Goal: Task Accomplishment & Management: Manage account settings

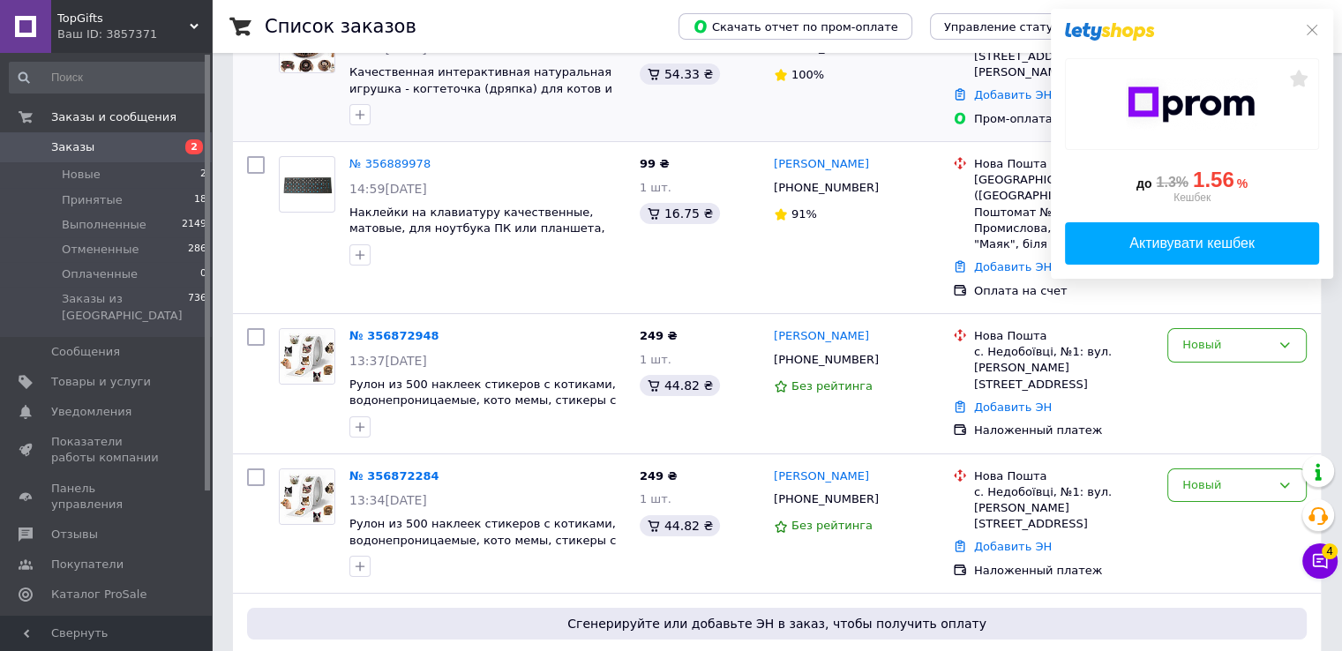
scroll to position [265, 0]
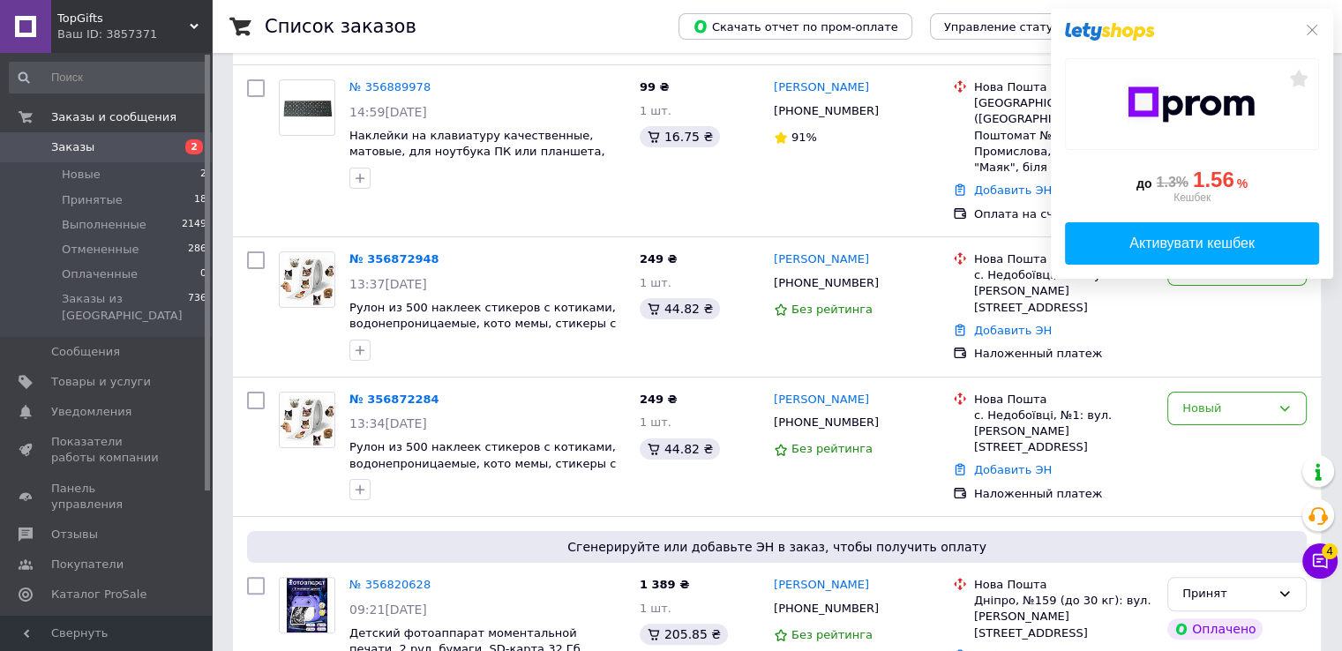
click at [1311, 40] on div at bounding box center [1192, 32] width 254 height 18
click at [1311, 29] on icon at bounding box center [1312, 30] width 14 height 14
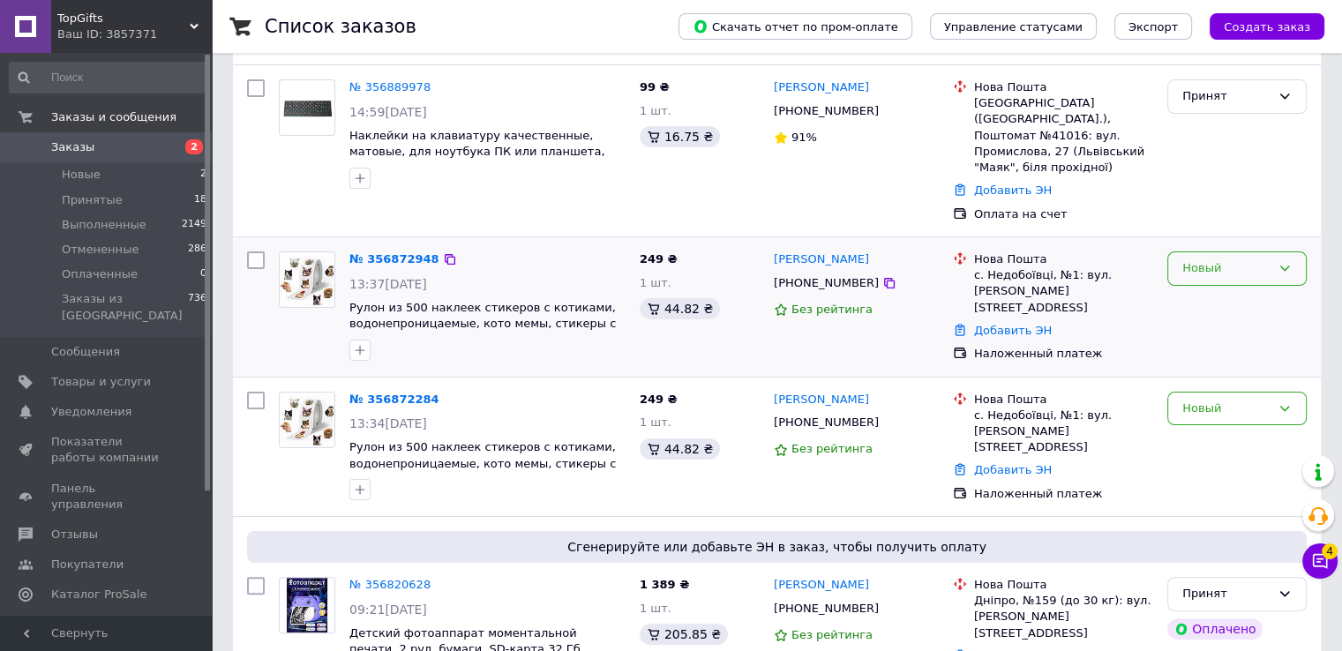
click at [1183, 259] on div "Новый" at bounding box center [1227, 268] width 88 height 19
click at [1184, 289] on li "Принят" at bounding box center [1237, 305] width 138 height 33
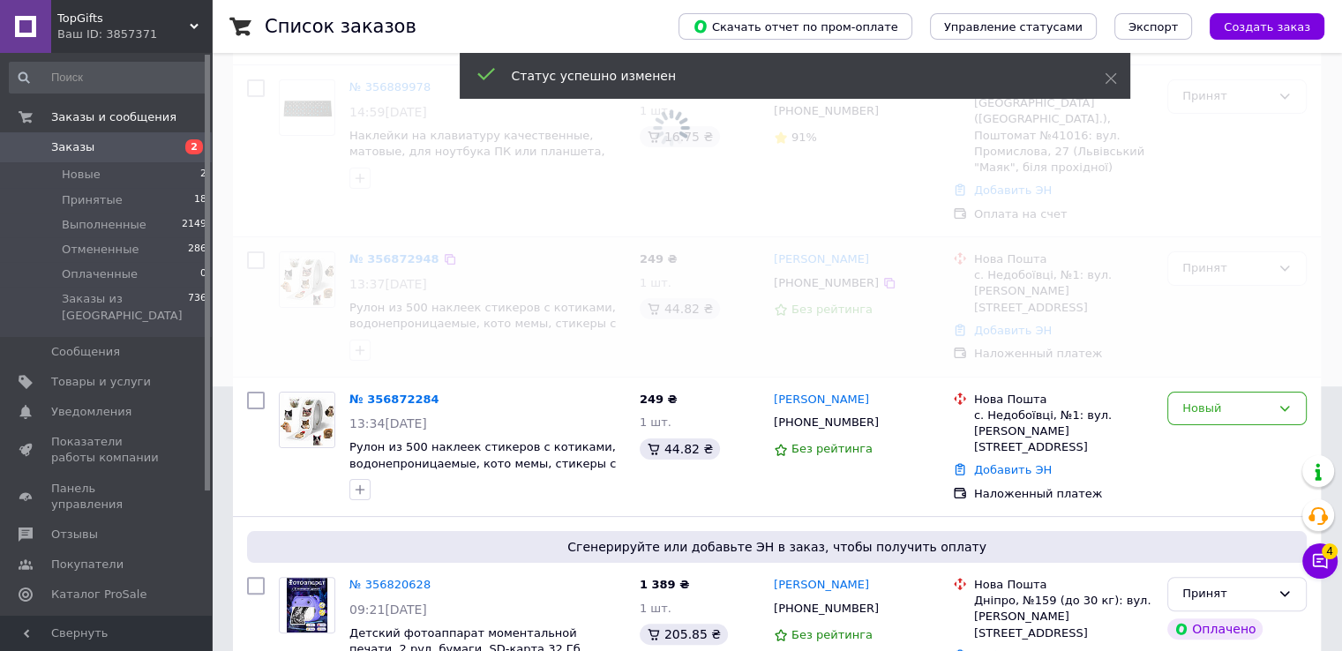
click at [1313, 579] on div "4 Чат с покупателем Тех поддержка Чат с покупателем 4" at bounding box center [1320, 517] width 35 height 136
click at [1322, 563] on icon at bounding box center [1320, 561] width 18 height 18
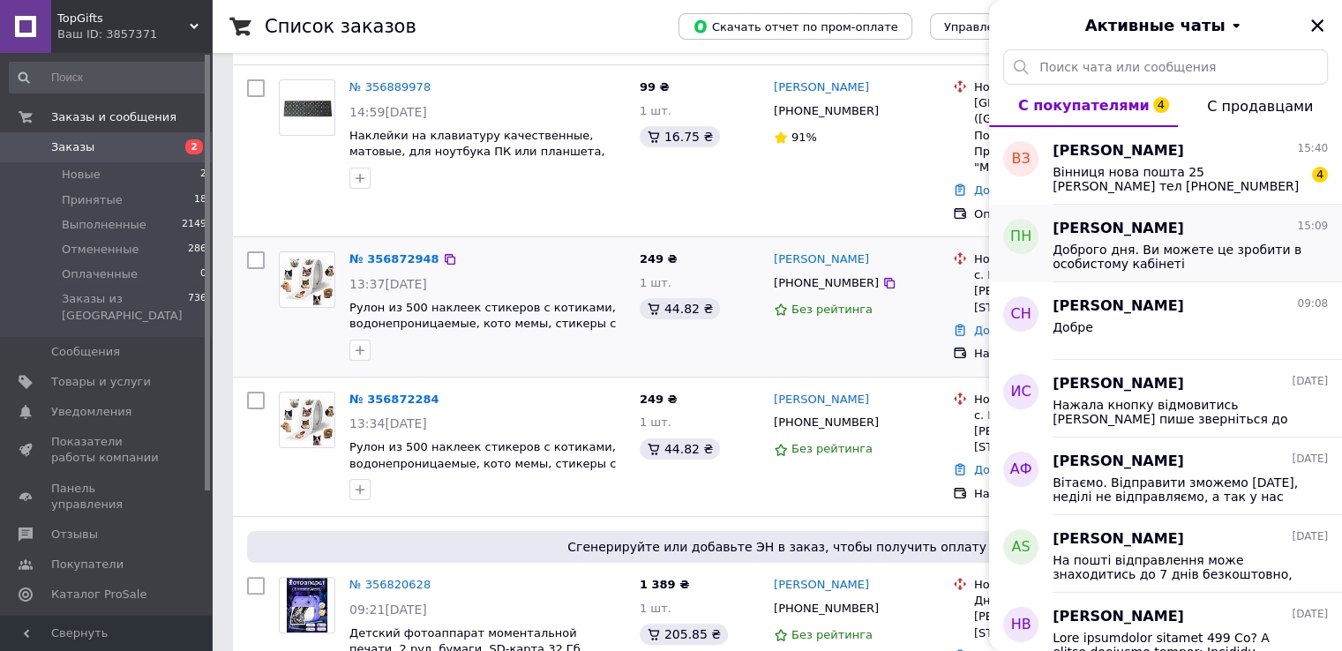
click at [1221, 253] on span "Доброго дня. Ви можете це зробити в особистому кабінеті" at bounding box center [1178, 257] width 251 height 28
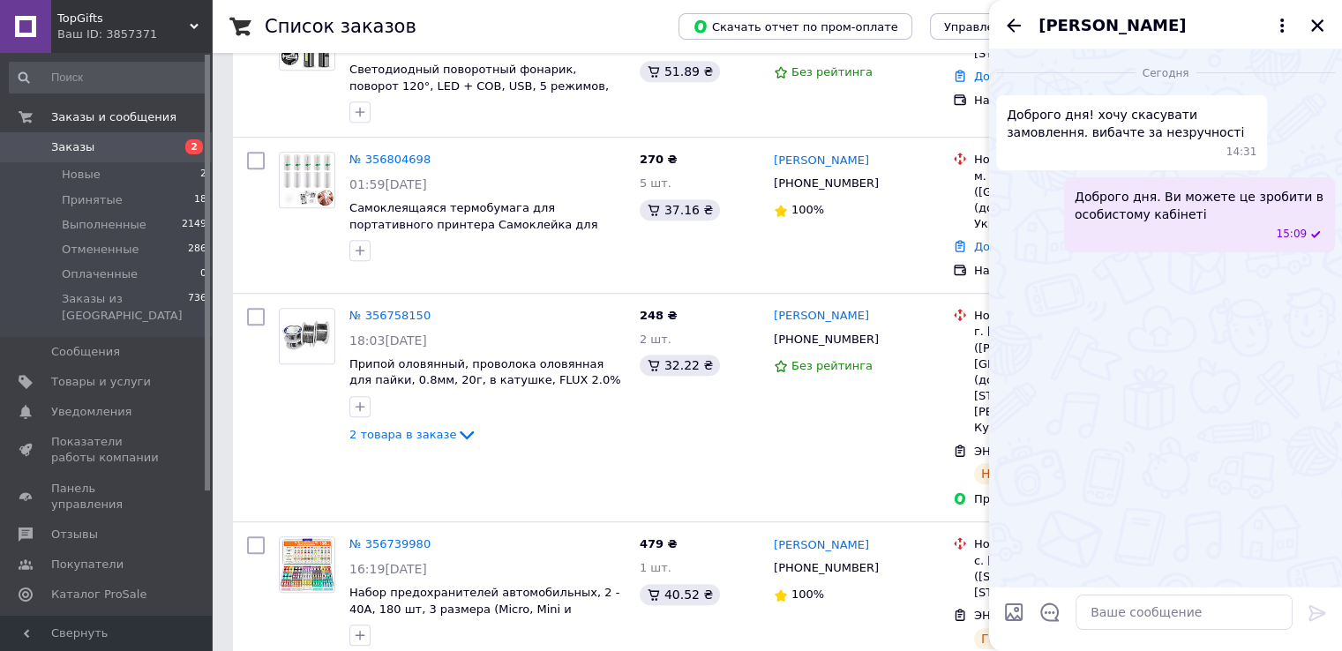
scroll to position [971, 0]
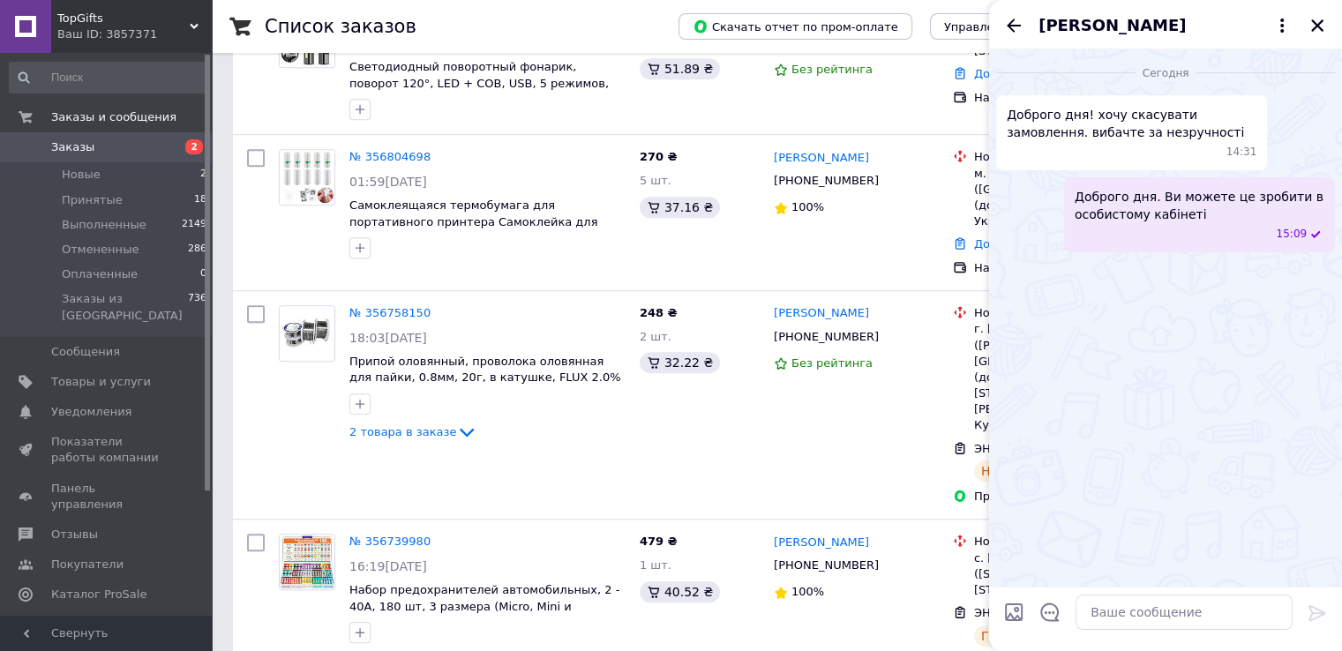
click at [1014, 31] on icon "Назад" at bounding box center [1014, 25] width 14 height 13
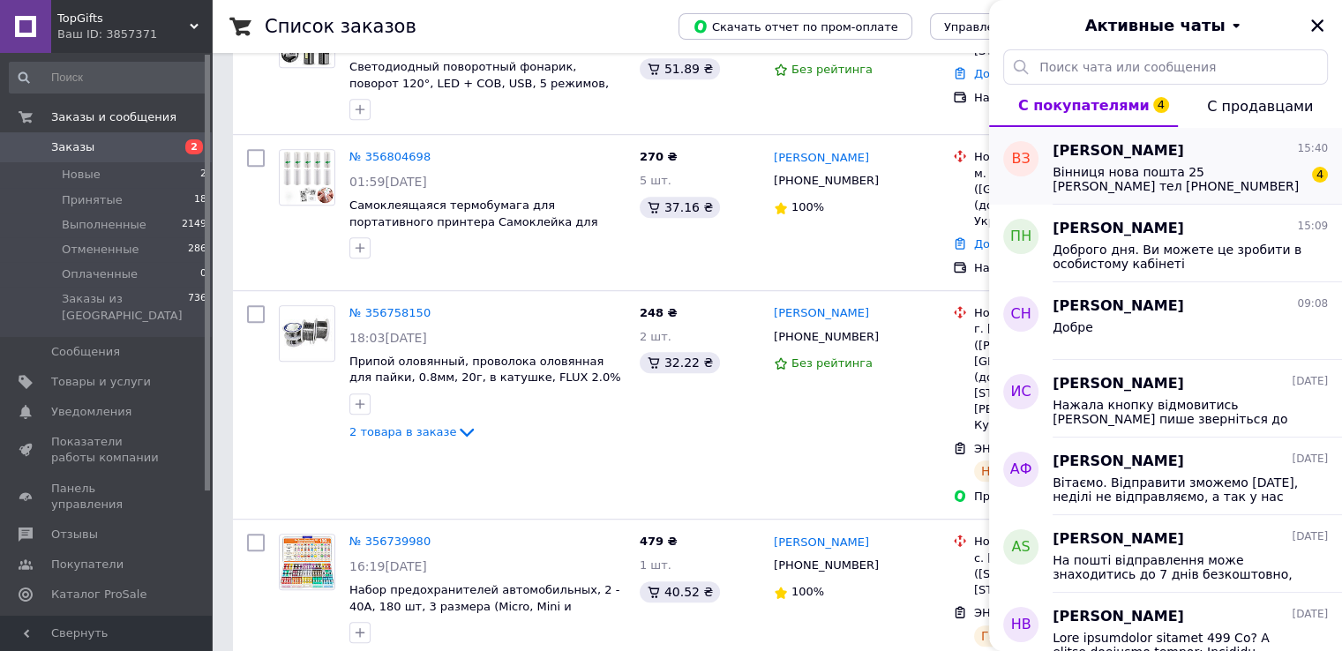
click at [1158, 165] on span "Вінниця нова пошта 25 [PERSON_NAME] тел [PHONE_NUMBER]" at bounding box center [1178, 179] width 251 height 28
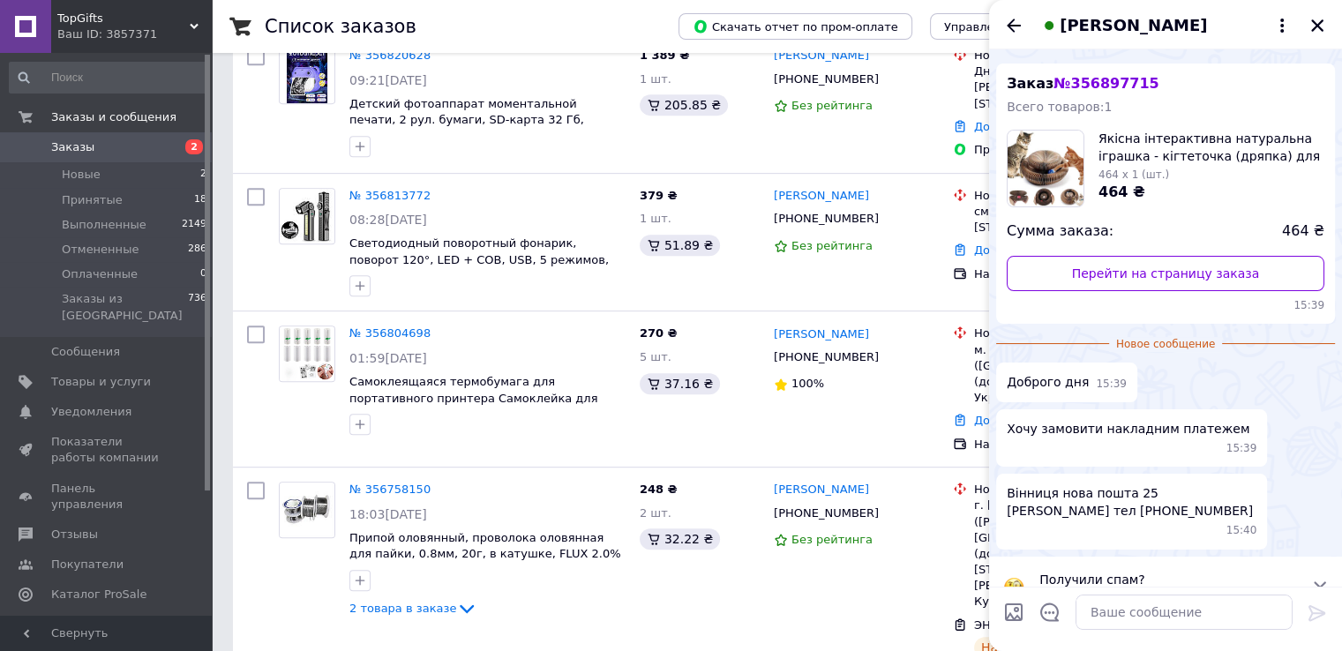
scroll to position [49, 0]
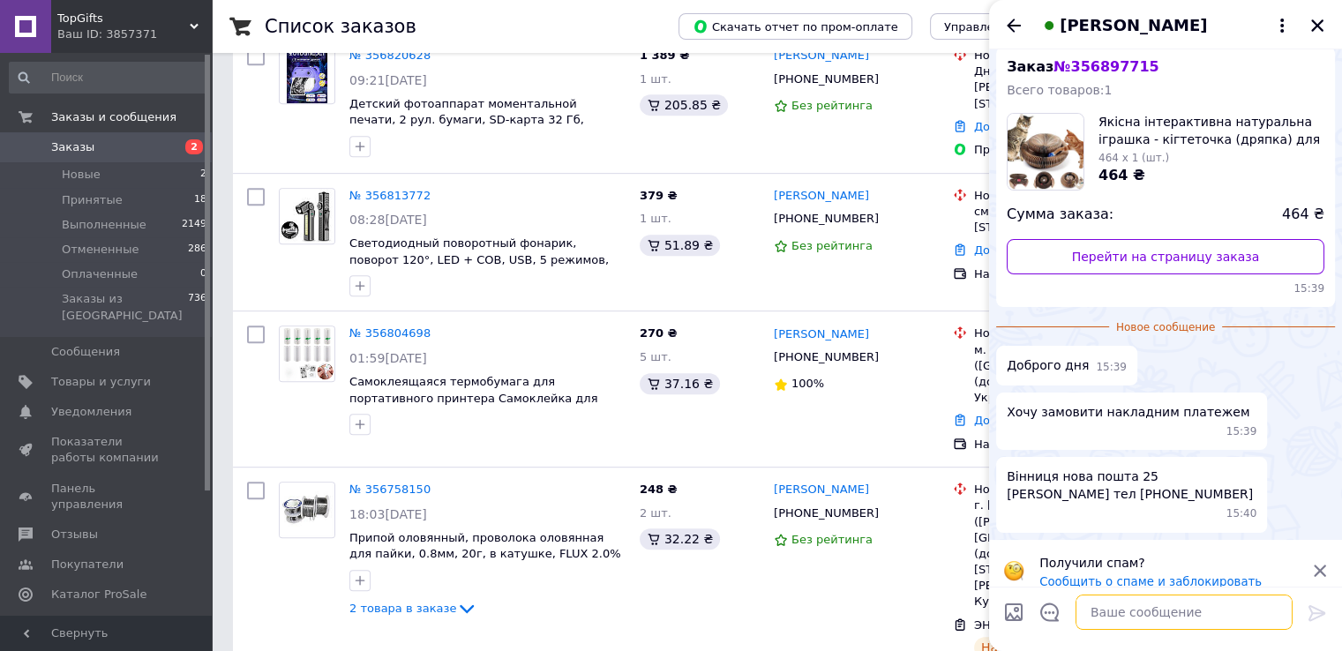
click at [1141, 603] on textarea at bounding box center [1184, 612] width 217 height 35
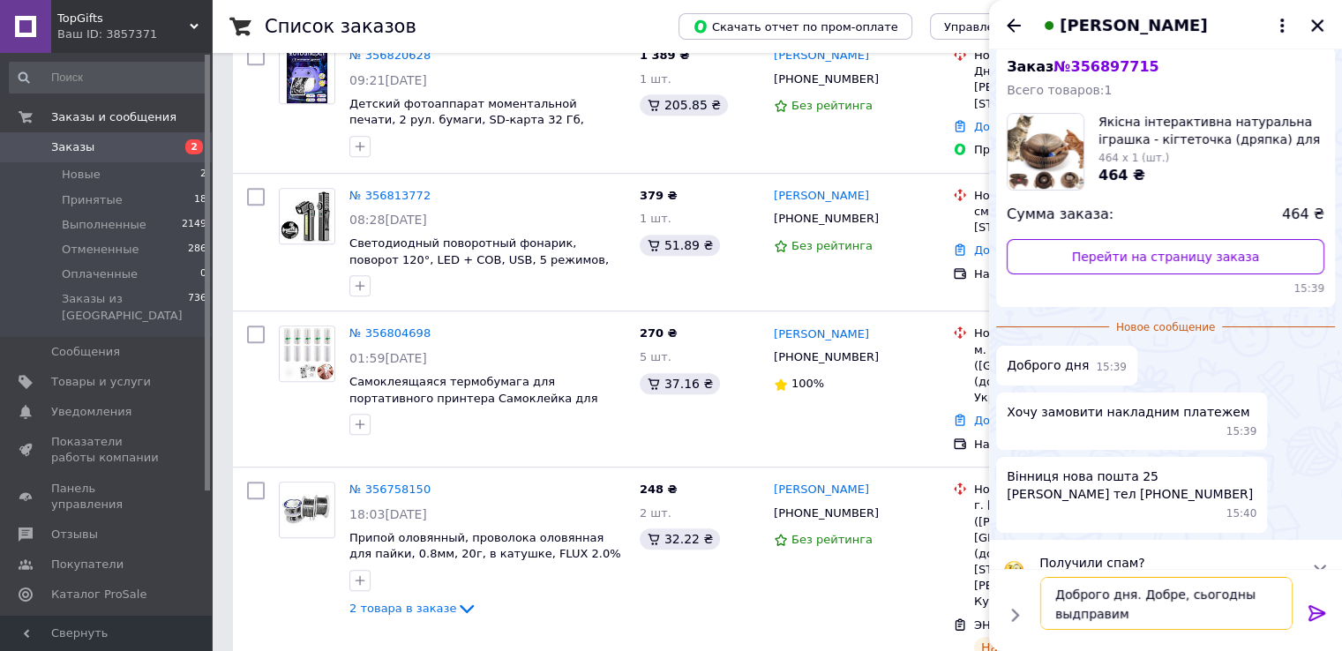
type textarea "Доброго дня. Добре, сьогодны выдправимо"
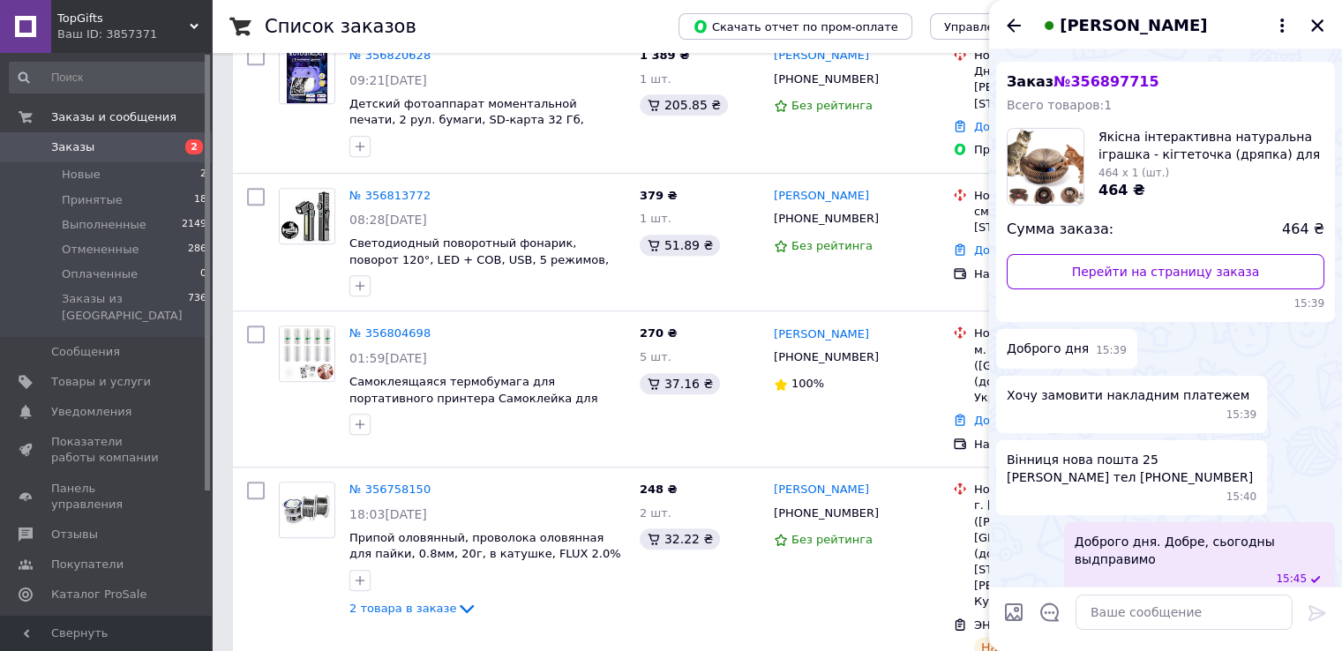
drag, startPoint x: 1227, startPoint y: 560, endPoint x: 1310, endPoint y: 493, distance: 106.7
click at [1310, 493] on div "Вінниця нова пошта 25 [PERSON_NAME] тел [PHONE_NUMBER]:40" at bounding box center [1165, 477] width 339 height 75
click at [1110, 572] on div "15:45" at bounding box center [1203, 579] width 243 height 15
click at [1049, 536] on div "Доброго дня. Добре, сьогодны выдправимо 15:45" at bounding box center [1165, 559] width 339 height 75
drag, startPoint x: 1092, startPoint y: 534, endPoint x: 1072, endPoint y: 551, distance: 25.7
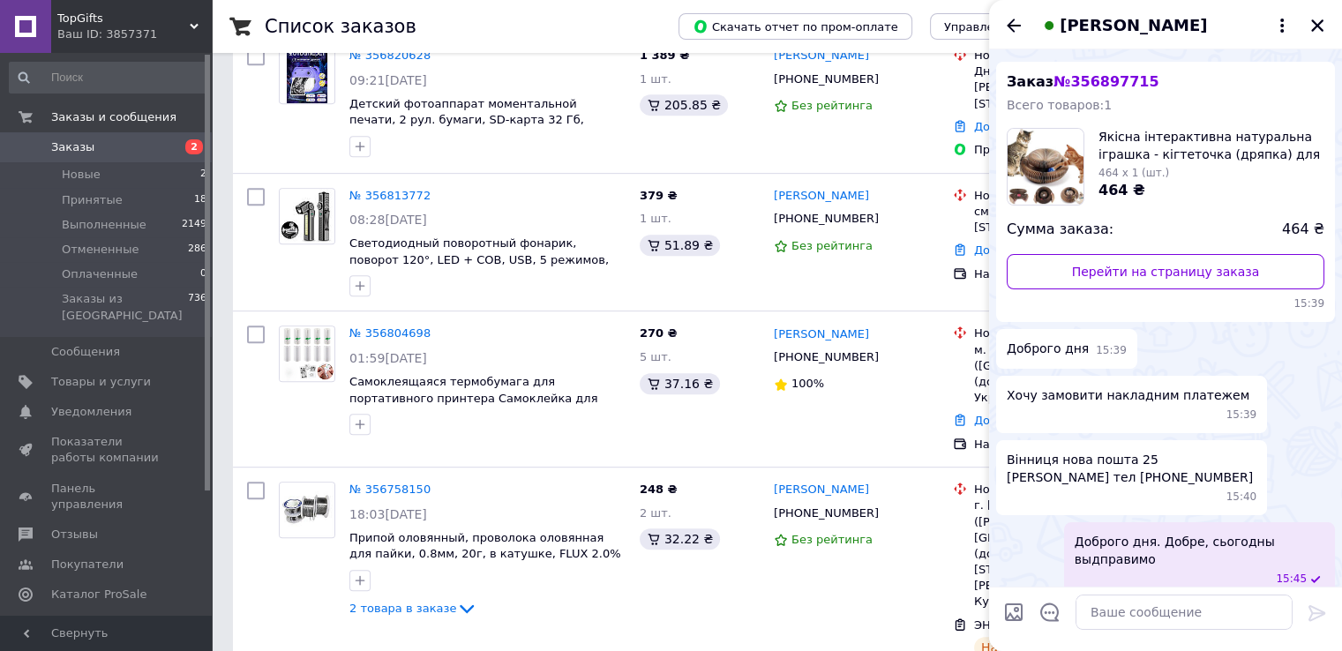
click at [1072, 551] on div "Доброго дня. Добре, сьогодны выдправимо 15:45" at bounding box center [1199, 559] width 271 height 75
click at [1115, 612] on textarea at bounding box center [1184, 612] width 217 height 35
drag, startPoint x: 1089, startPoint y: 555, endPoint x: 1133, endPoint y: 557, distance: 44.2
click at [1145, 534] on span "Доброго дня. Добре, сьогодны выдправимо" at bounding box center [1200, 550] width 250 height 35
click at [1220, 612] on button "Редактировать" at bounding box center [1229, 626] width 212 height 35
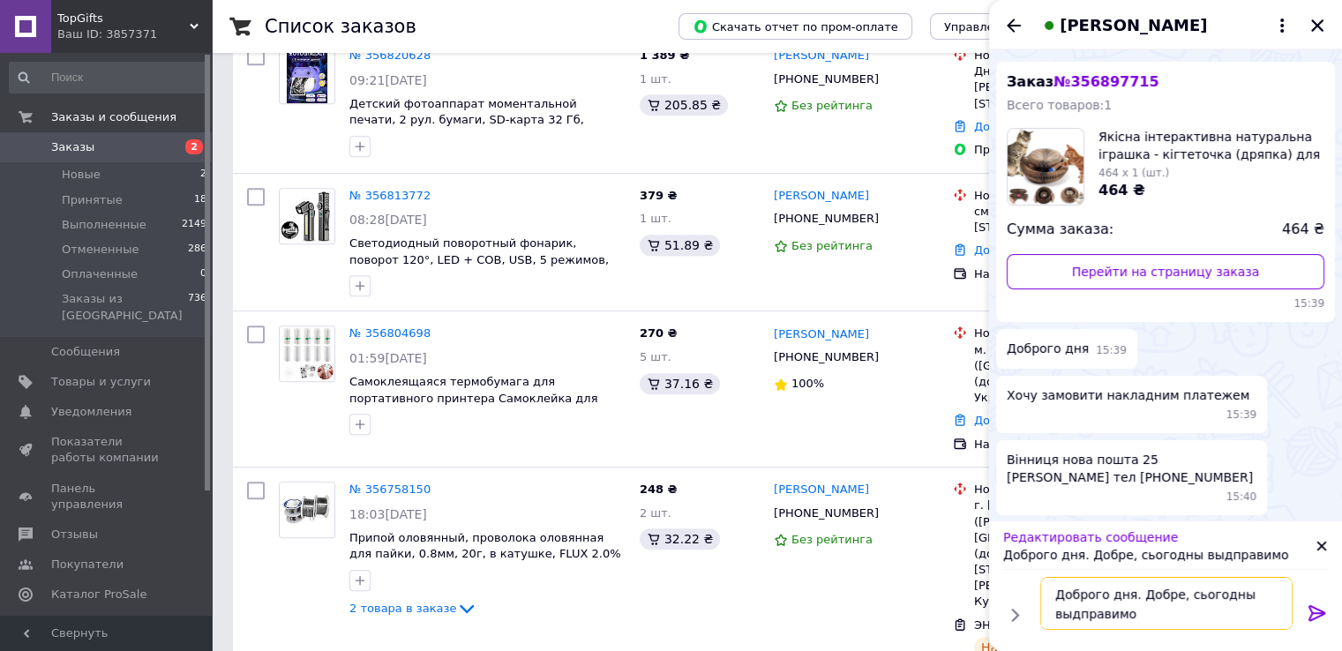
drag, startPoint x: 1151, startPoint y: 616, endPoint x: 1140, endPoint y: 607, distance: 13.8
click at [1140, 607] on textarea "Доброго дня. Добре, сьогодны выдправимо" at bounding box center [1166, 603] width 252 height 53
drag, startPoint x: 1228, startPoint y: 597, endPoint x: 1238, endPoint y: 597, distance: 9.7
click at [1238, 597] on textarea "Доброго дня. Добре, сьогодны выдправимо" at bounding box center [1166, 603] width 252 height 53
click at [1063, 612] on textarea "Доброго дня. [GEOGRAPHIC_DATA], сьогодні выдправимо" at bounding box center [1166, 603] width 252 height 53
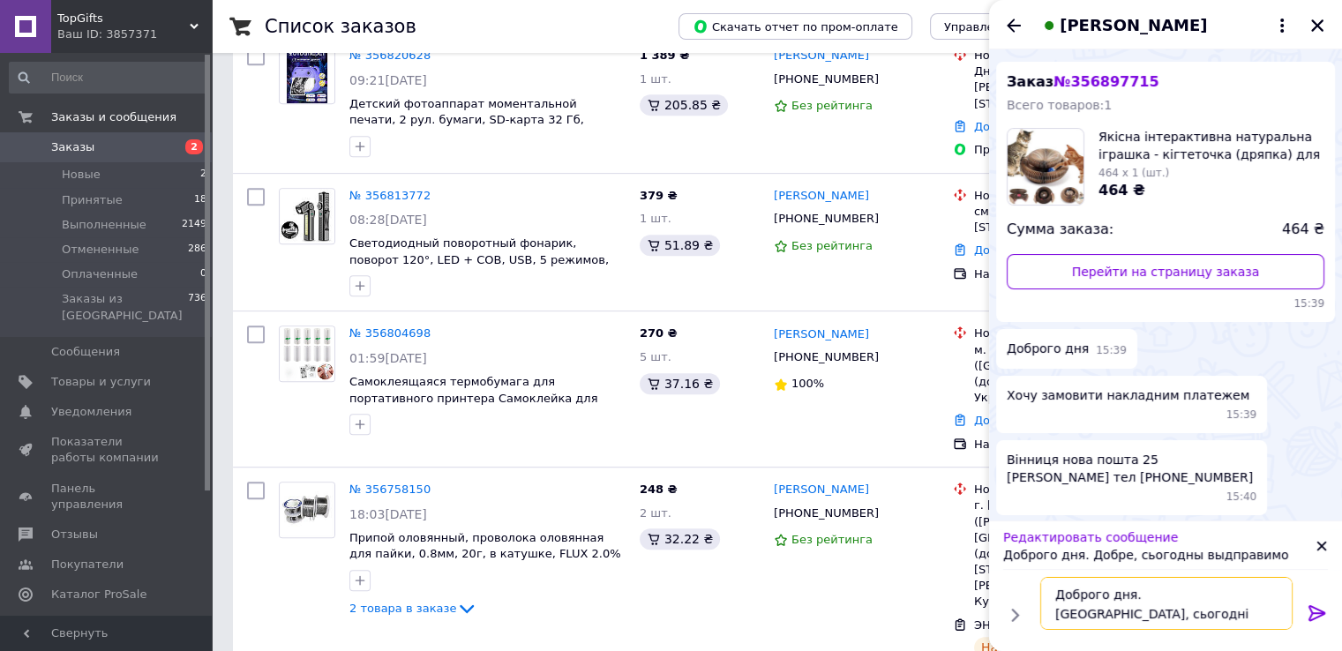
type textarea "Доброго дня. [GEOGRAPHIC_DATA], сьогодні відправимо"
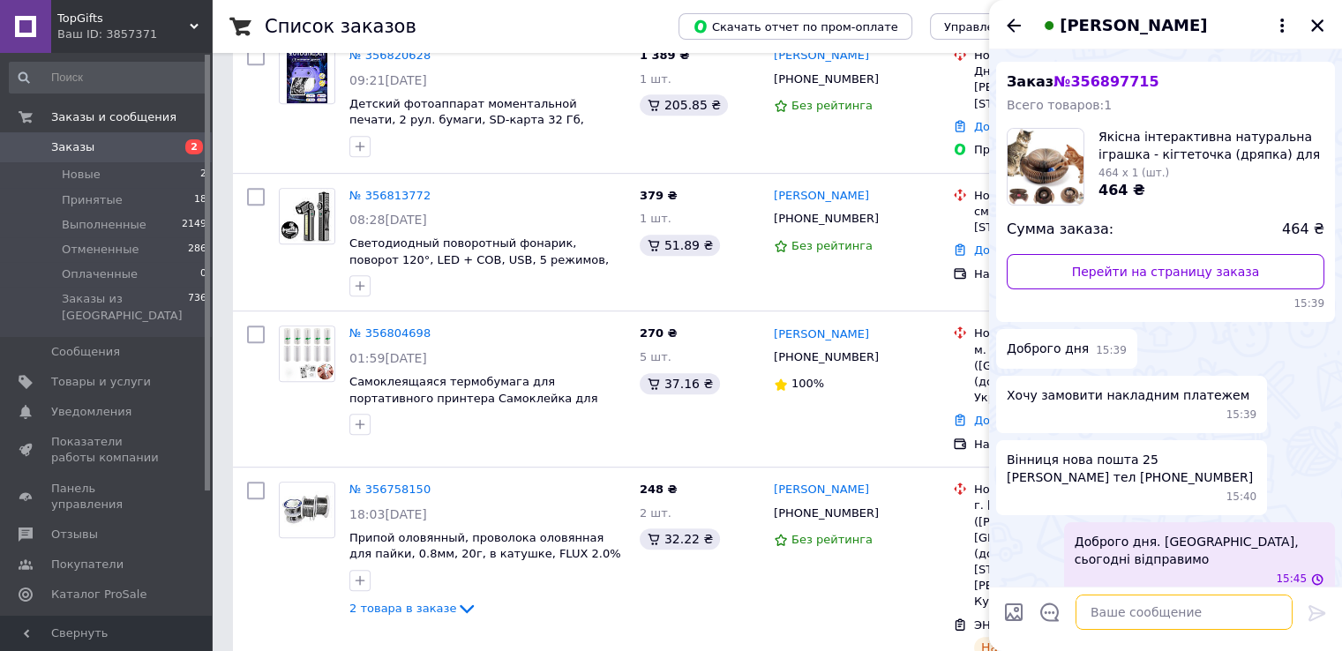
scroll to position [16, 0]
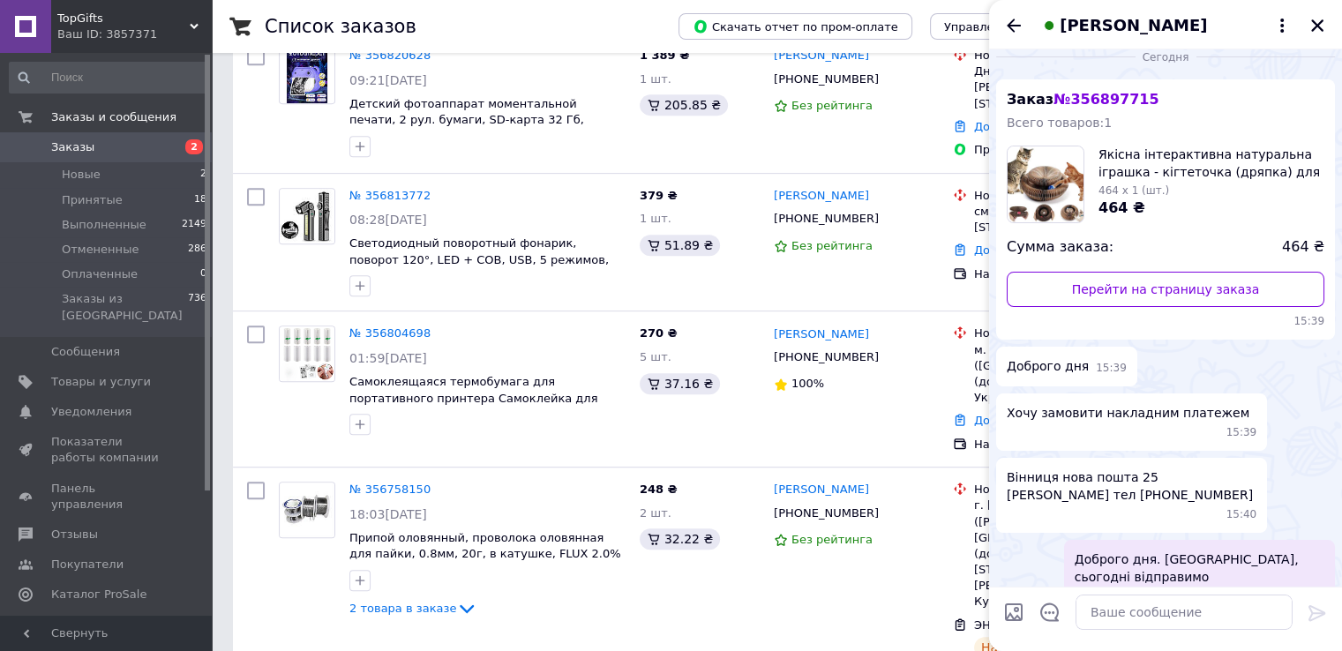
click at [1243, 590] on span "изменено" at bounding box center [1248, 597] width 57 height 15
click at [1294, 477] on div "Вінниця нова пошта 25 [PERSON_NAME] тел [PHONE_NUMBER]:40" at bounding box center [1165, 495] width 339 height 75
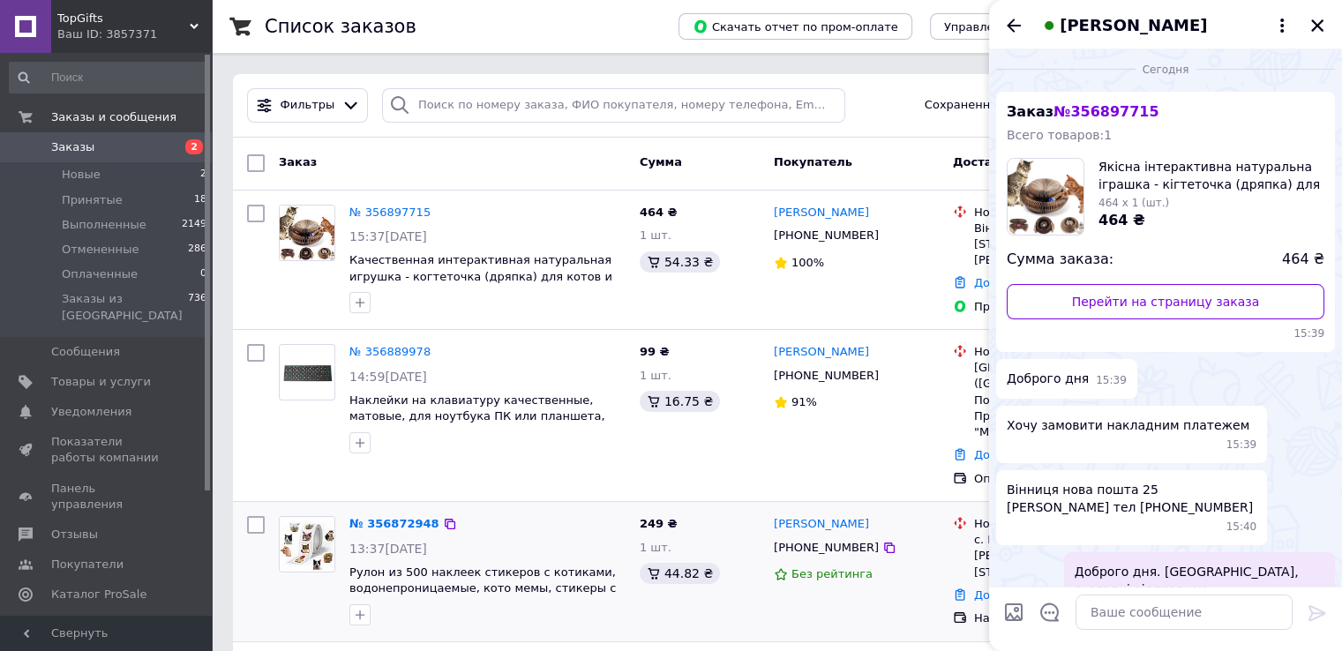
scroll to position [0, 0]
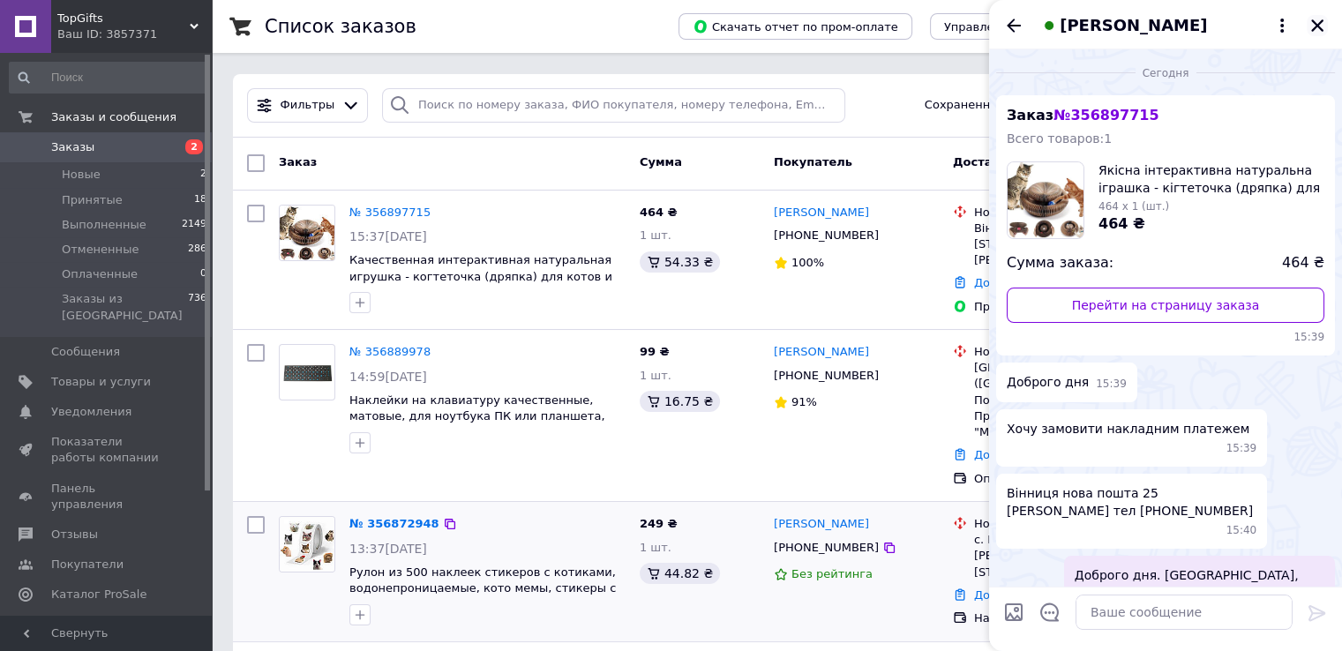
click at [1317, 24] on icon "Закрыть" at bounding box center [1318, 26] width 16 height 16
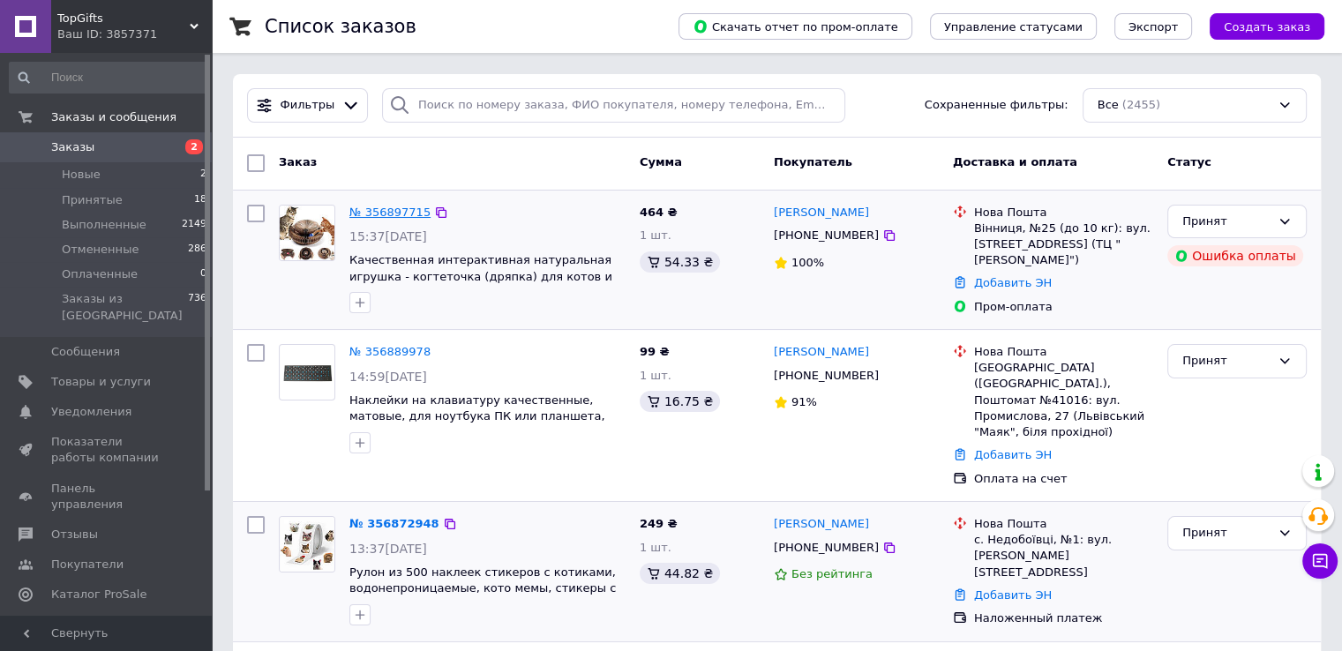
click at [400, 213] on link "№ 356897715" at bounding box center [389, 212] width 81 height 13
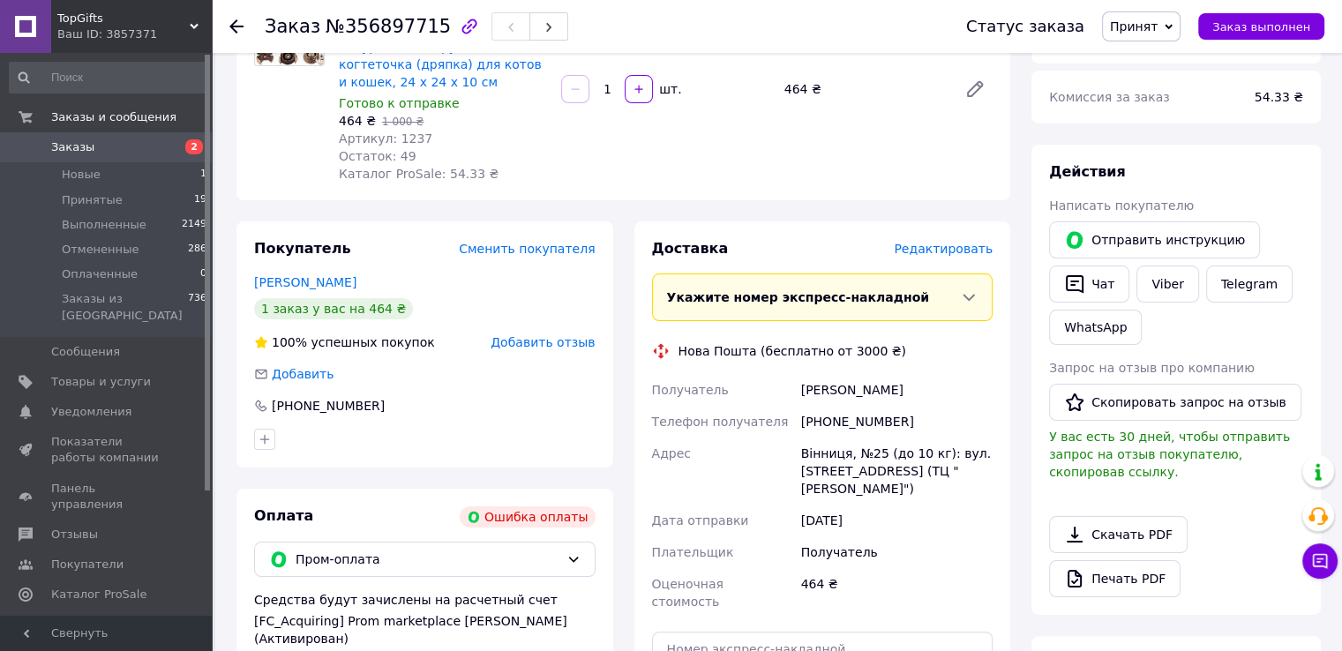
scroll to position [353, 0]
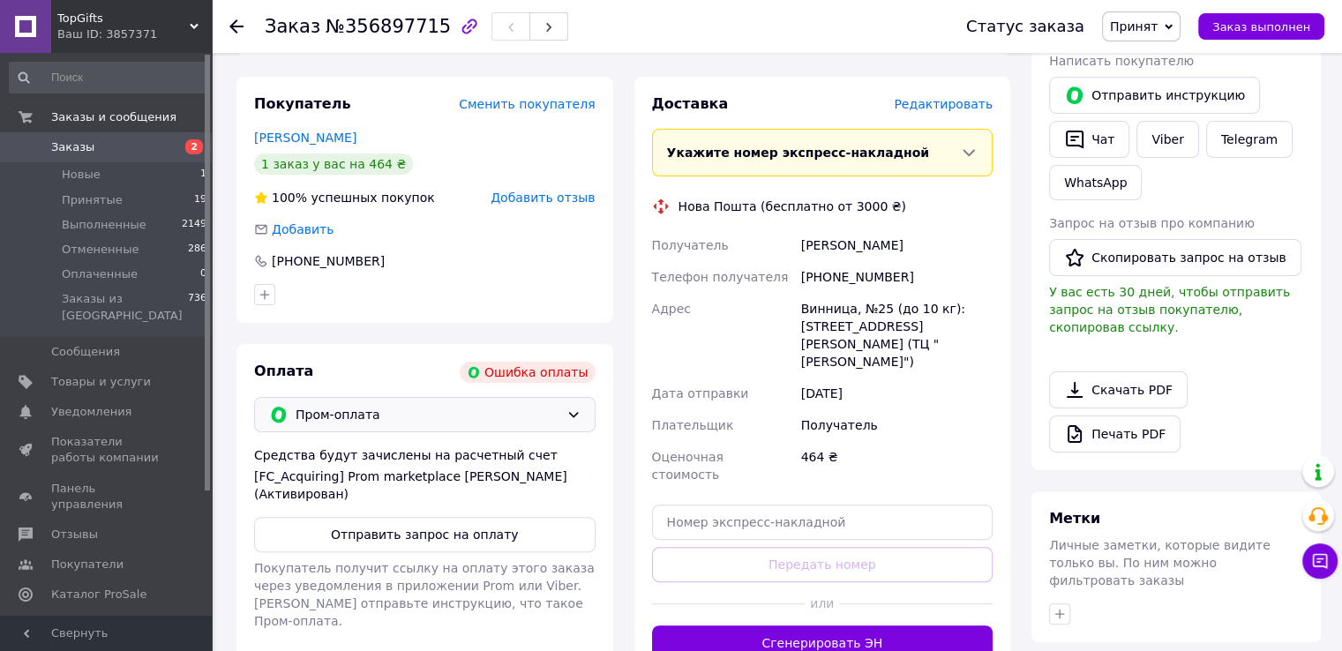
click at [565, 416] on div "Пром-оплата" at bounding box center [425, 414] width 342 height 35
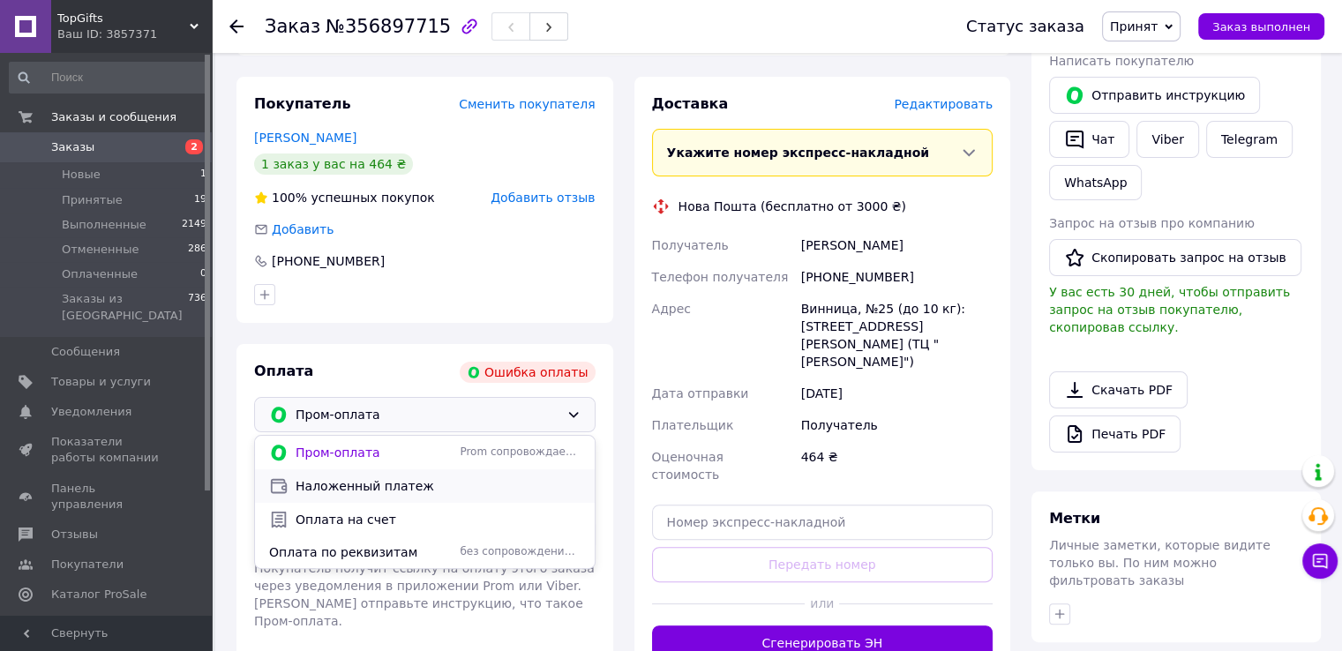
click at [469, 487] on span "Наложенный платеж" at bounding box center [438, 486] width 285 height 18
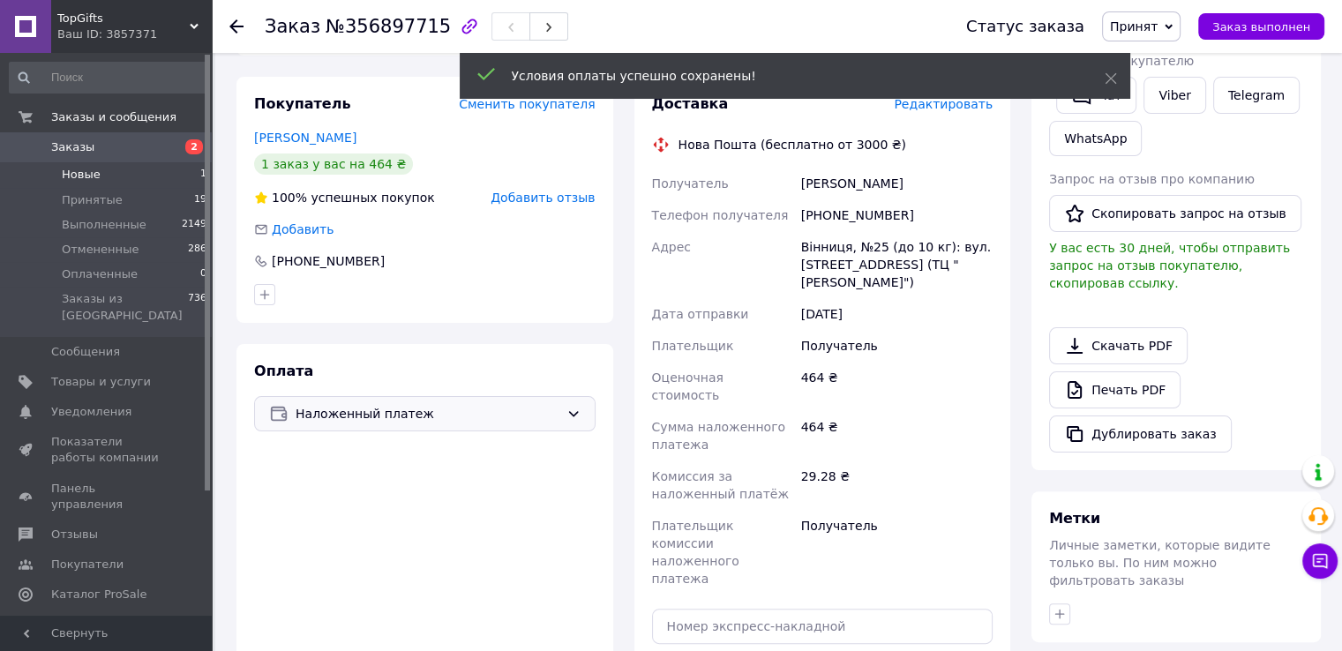
click at [109, 169] on li "Новые 1" at bounding box center [108, 174] width 217 height 25
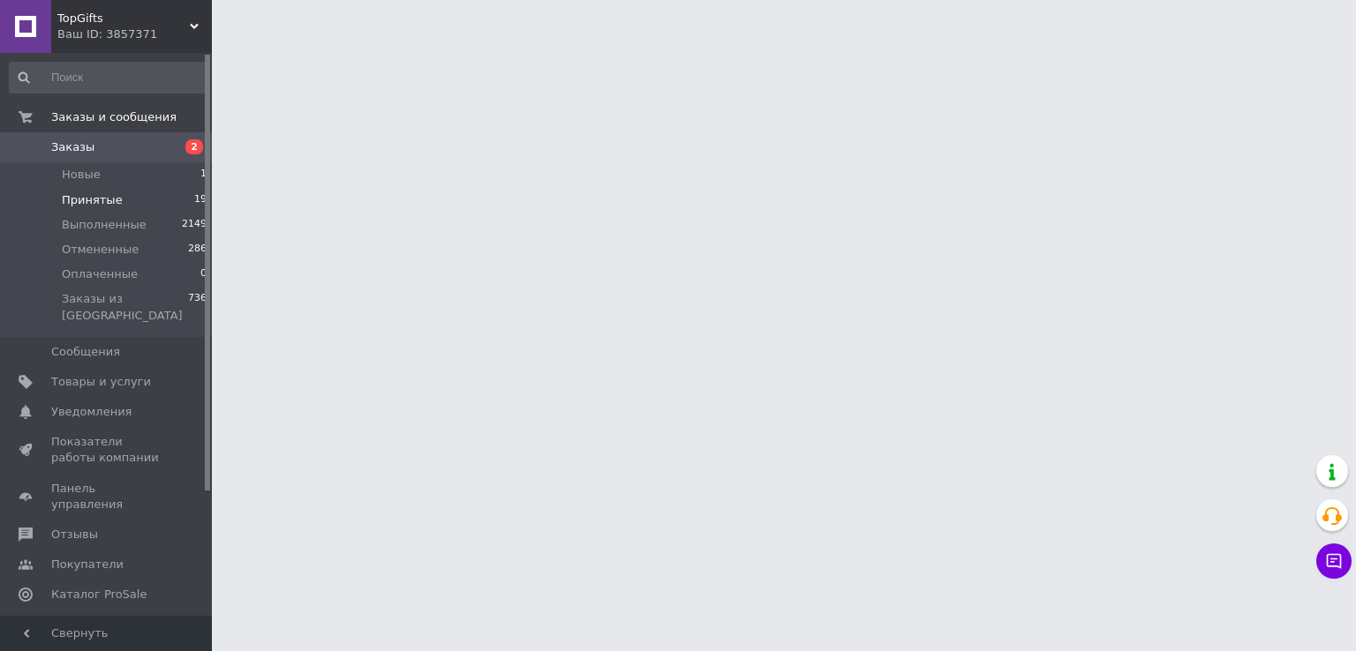
click at [117, 199] on li "Принятые 19" at bounding box center [108, 200] width 217 height 25
click at [93, 145] on span "Заказы" at bounding box center [107, 147] width 112 height 16
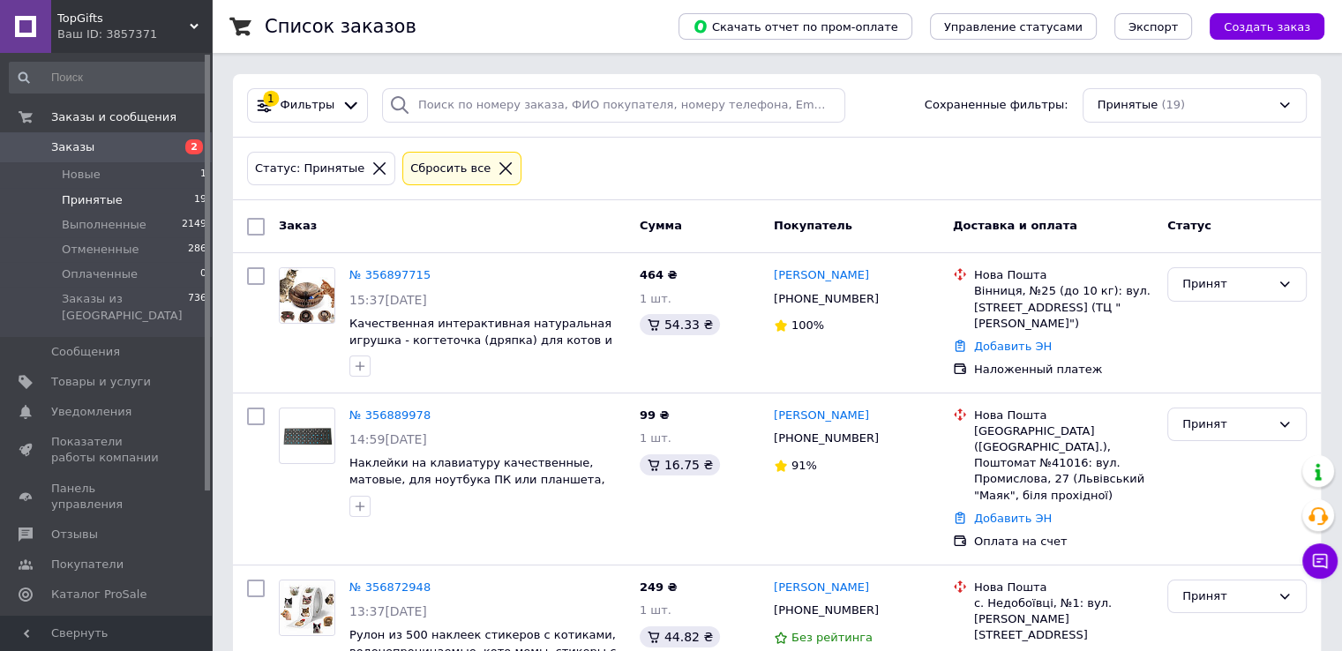
click at [80, 148] on span "Заказы" at bounding box center [72, 147] width 43 height 16
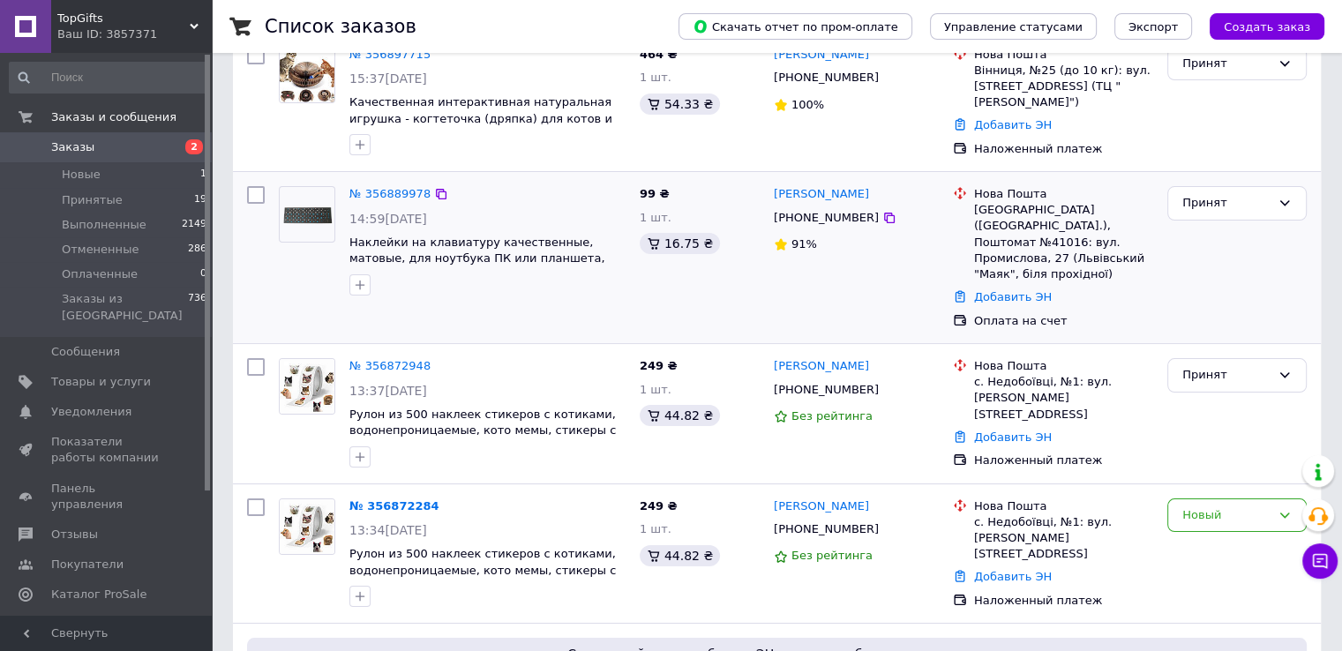
scroll to position [177, 0]
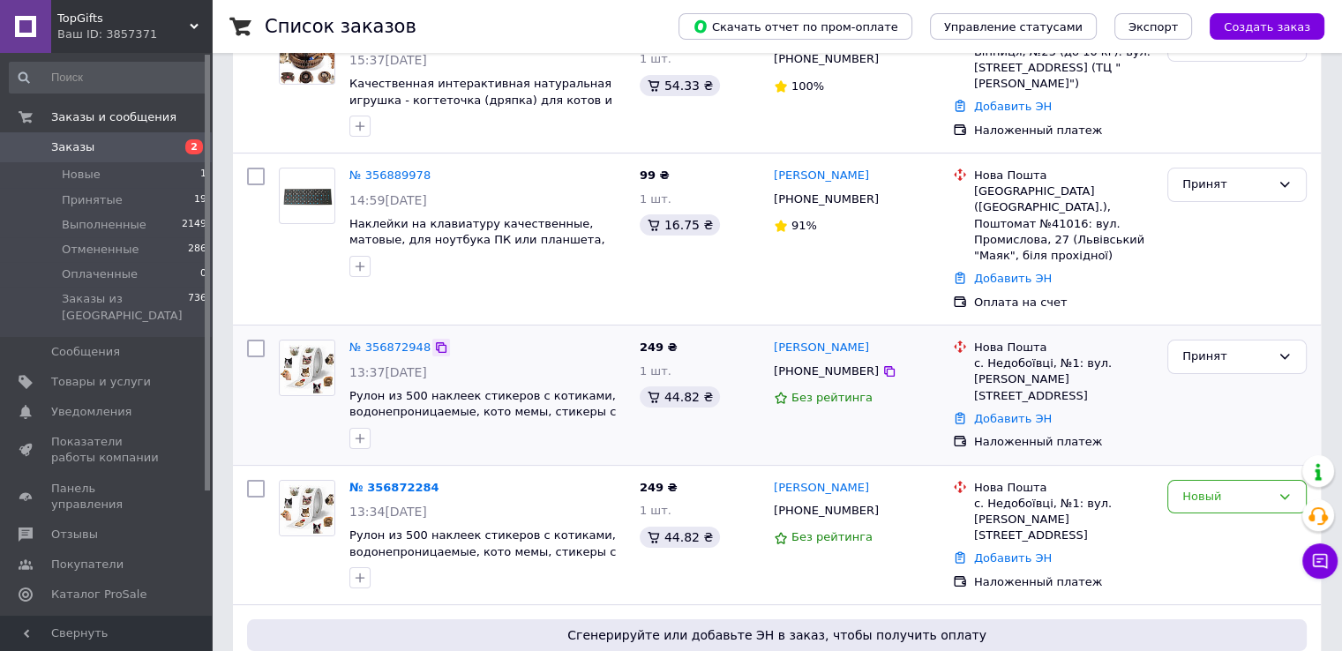
click at [434, 341] on icon at bounding box center [441, 348] width 14 height 14
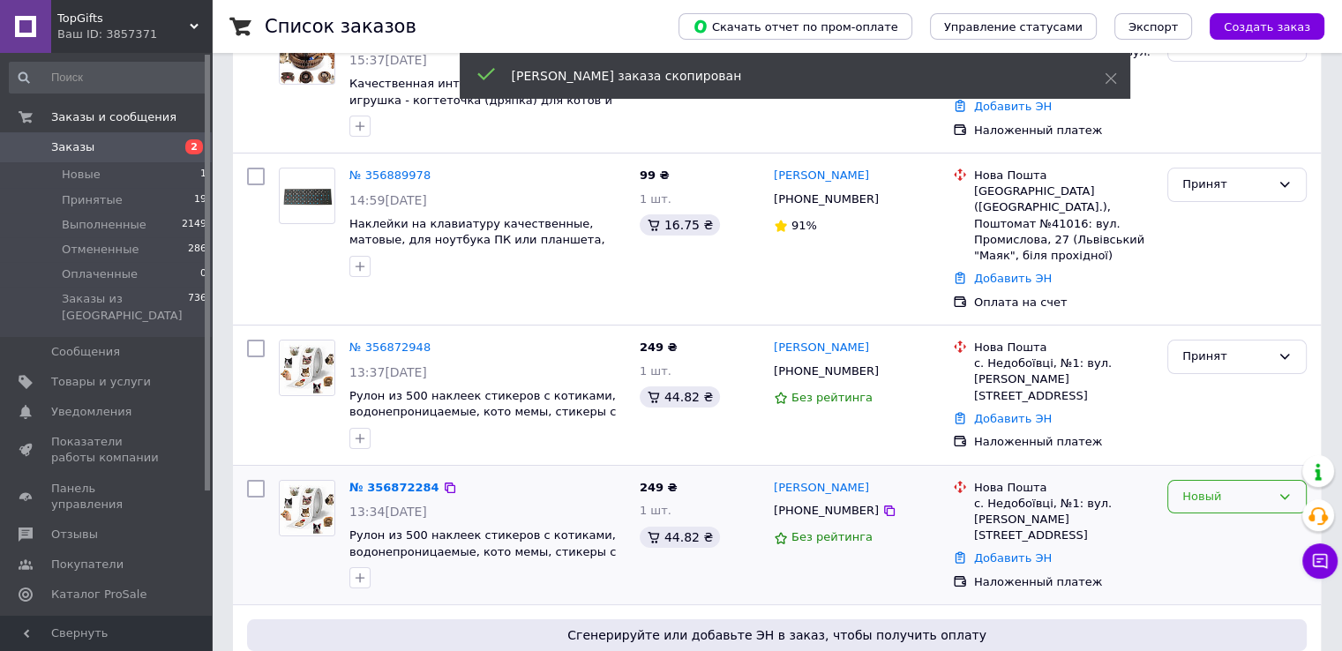
click at [1196, 488] on div "Новый" at bounding box center [1227, 497] width 88 height 19
click at [1237, 582] on li "Отменен" at bounding box center [1237, 598] width 138 height 33
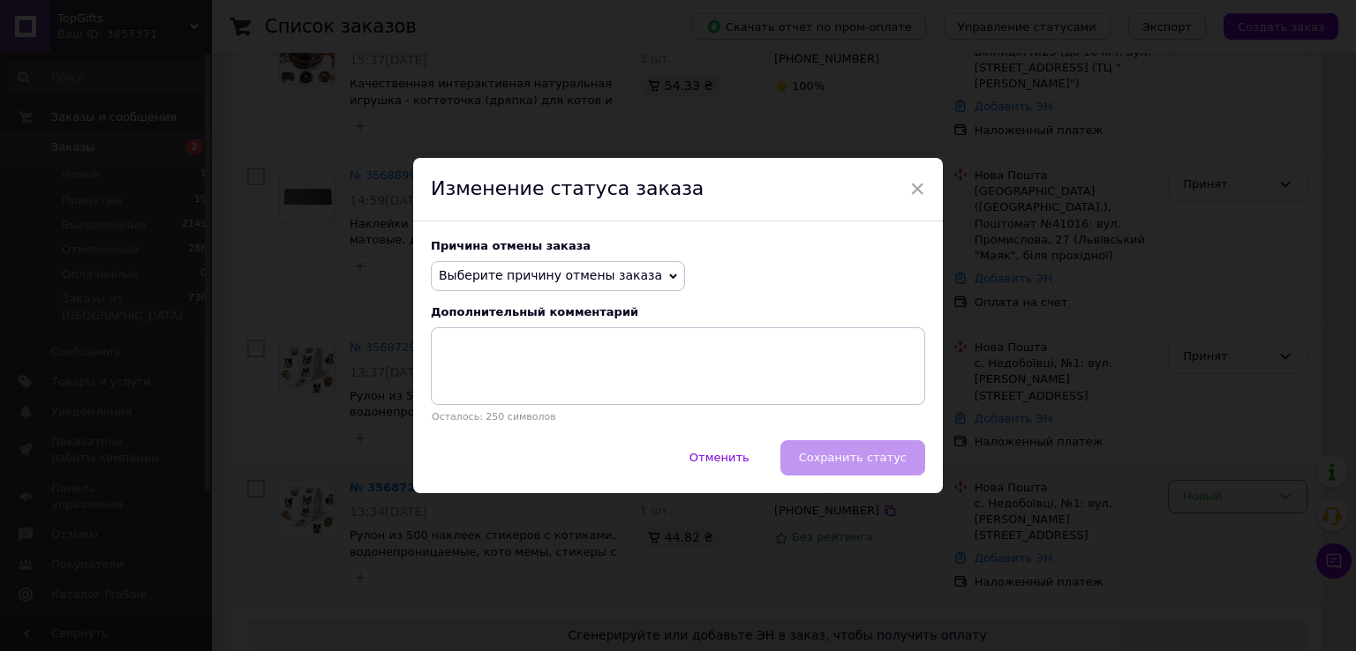
click at [609, 266] on span "Выберите причину отмены заказа" at bounding box center [558, 276] width 254 height 30
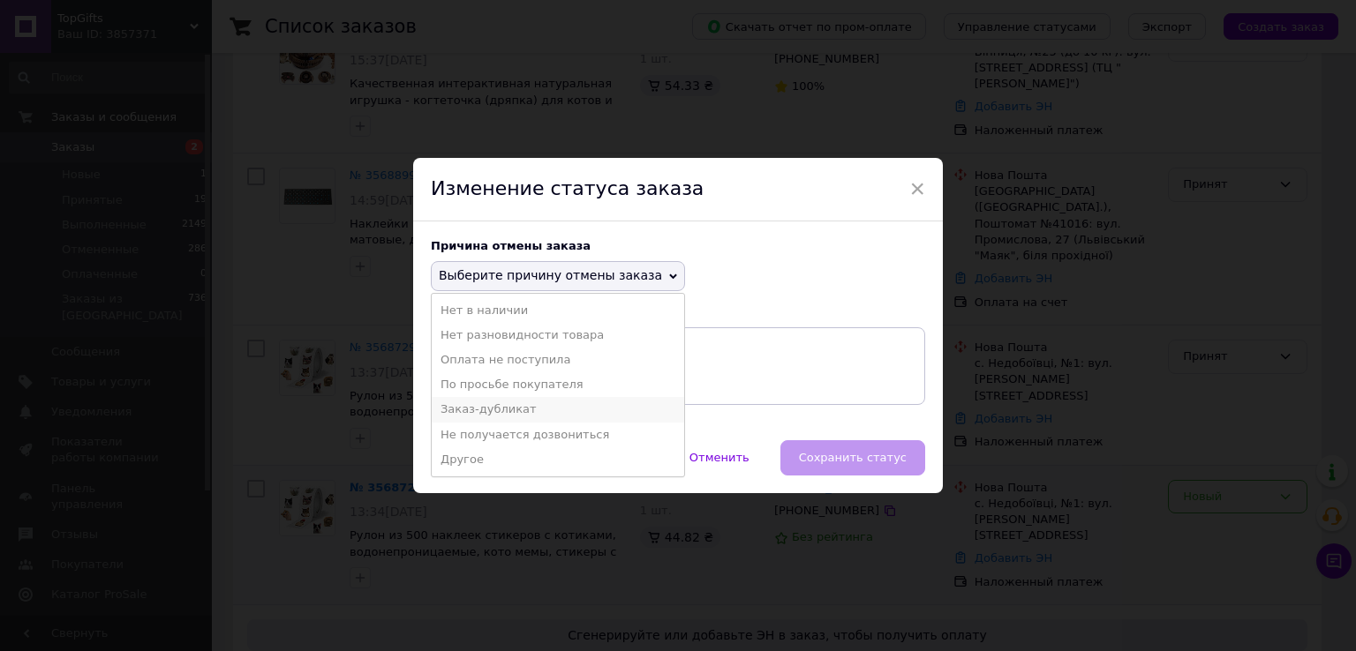
click at [566, 406] on li "Заказ-дубликат" at bounding box center [558, 409] width 252 height 25
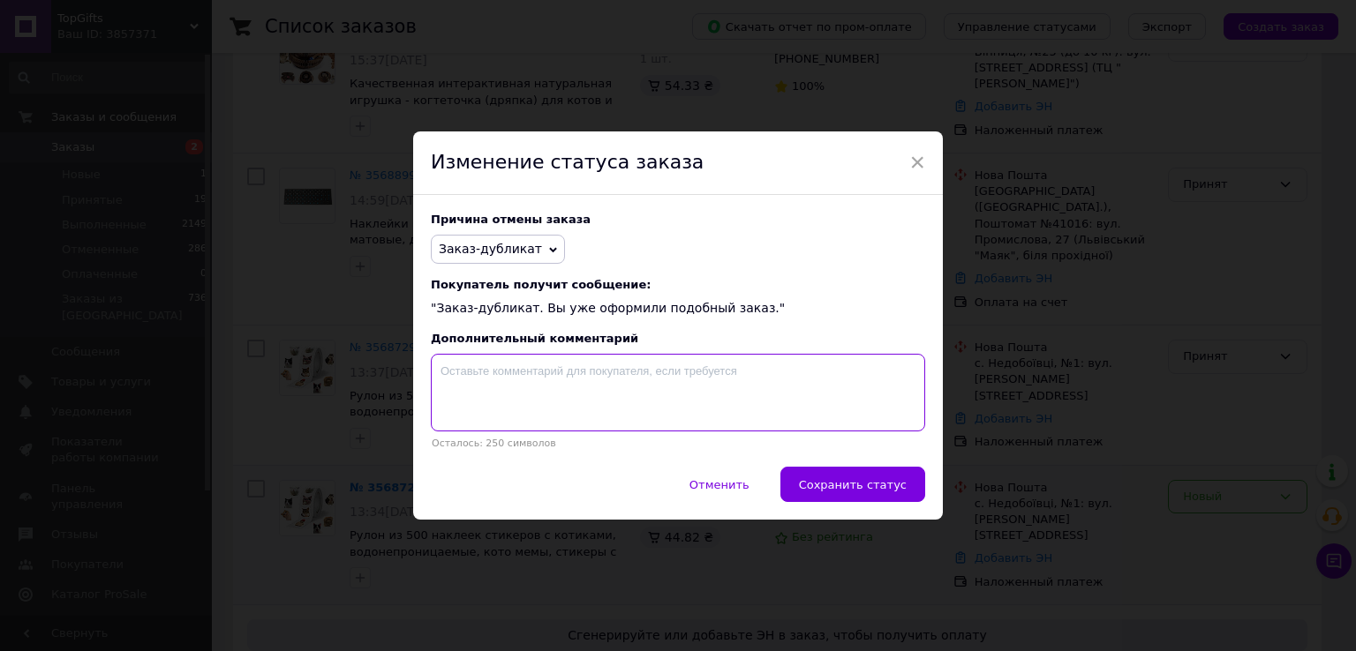
click at [582, 378] on textarea at bounding box center [678, 393] width 494 height 78
paste textarea "356872948"
type textarea "356872948"
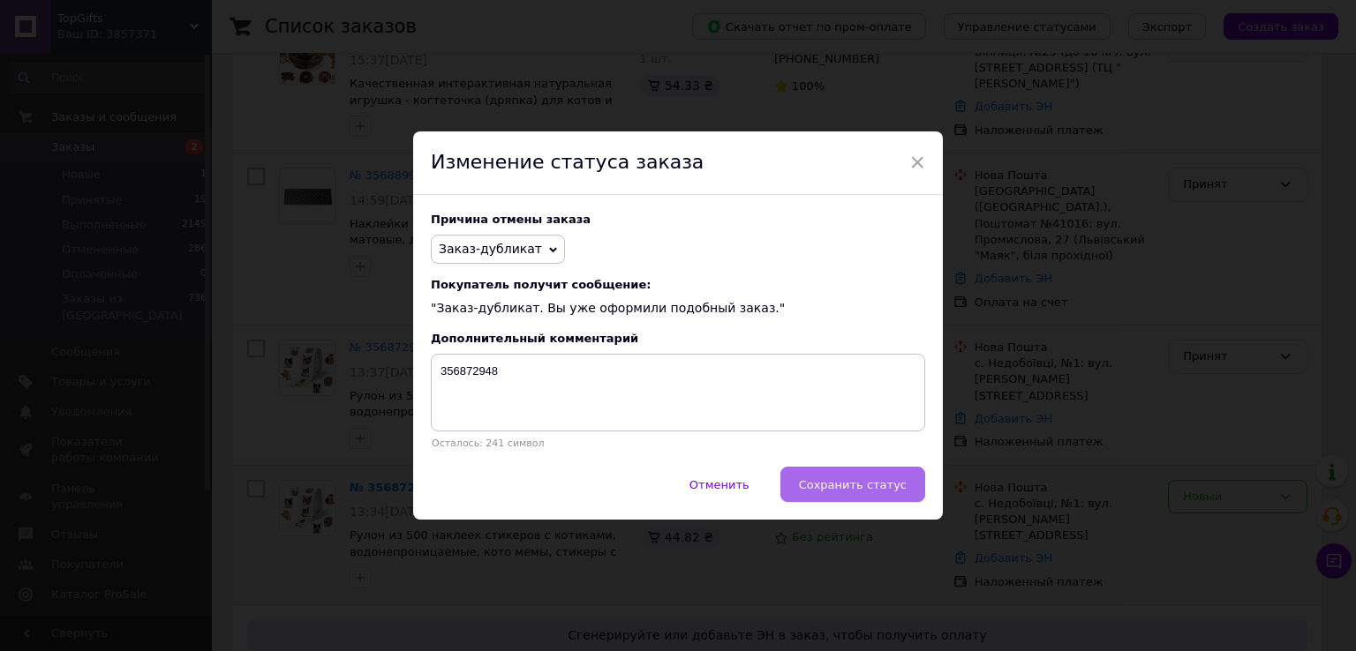
click at [872, 484] on span "Сохранить статус" at bounding box center [853, 484] width 108 height 13
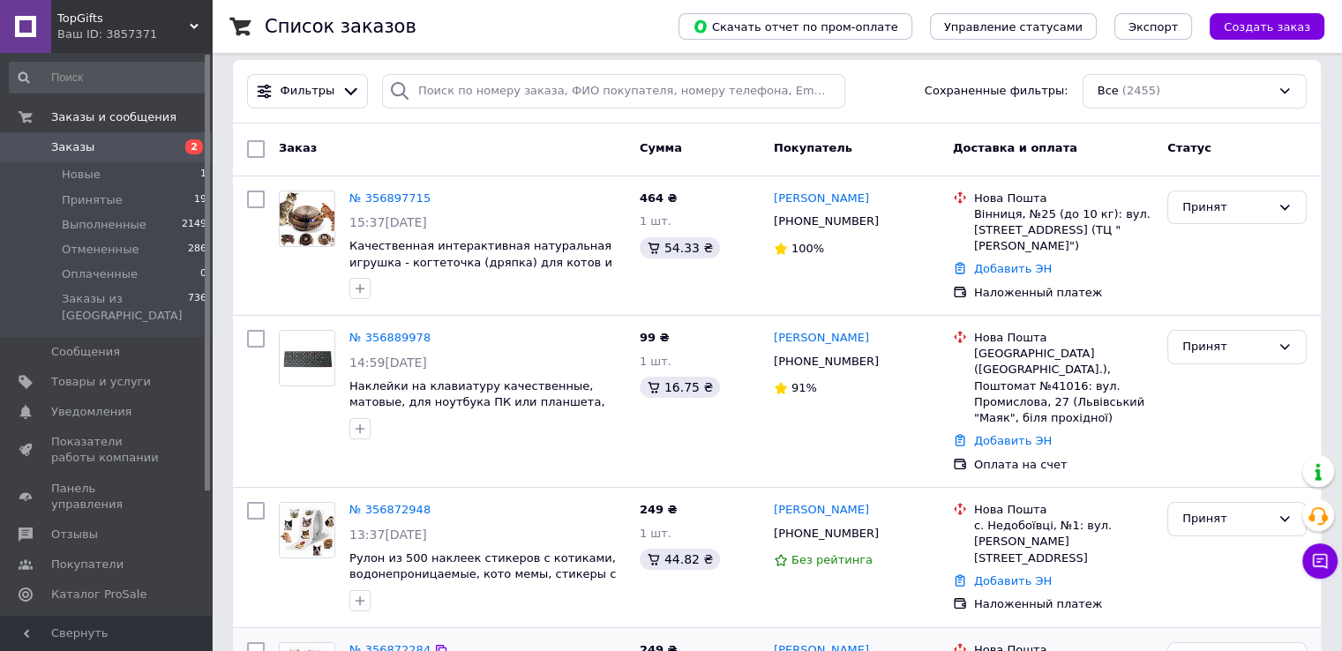
scroll to position [0, 0]
